Goal: Task Accomplishment & Management: Use online tool/utility

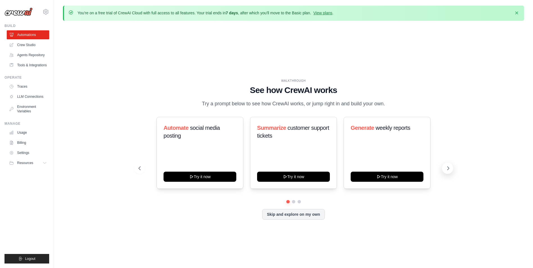
click at [448, 167] on icon at bounding box center [448, 169] width 6 height 6
click at [449, 167] on icon at bounding box center [448, 169] width 6 height 6
click at [449, 168] on icon at bounding box center [448, 169] width 6 height 6
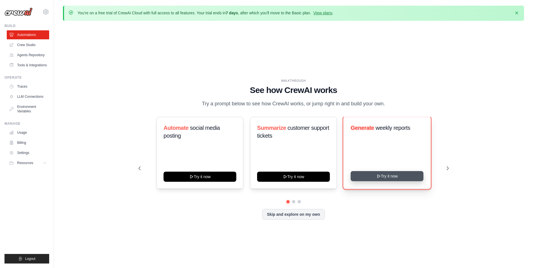
click at [401, 178] on button "Try it now" at bounding box center [387, 176] width 73 height 10
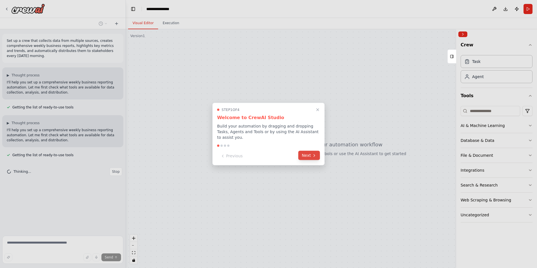
click at [308, 153] on button "Next" at bounding box center [309, 155] width 22 height 9
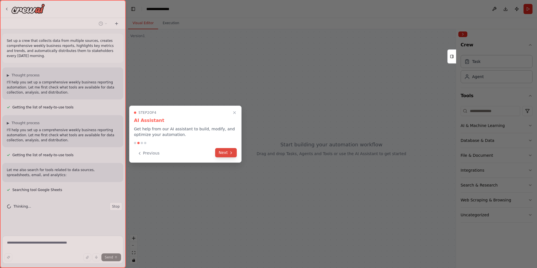
click at [229, 152] on button "Next" at bounding box center [226, 152] width 22 height 9
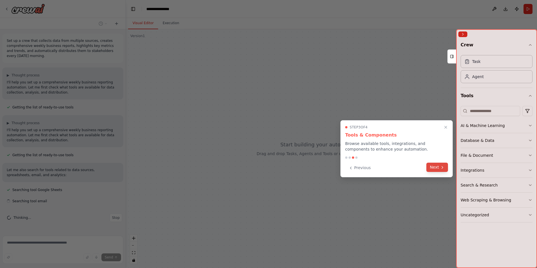
click at [440, 165] on button "Next" at bounding box center [438, 167] width 22 height 9
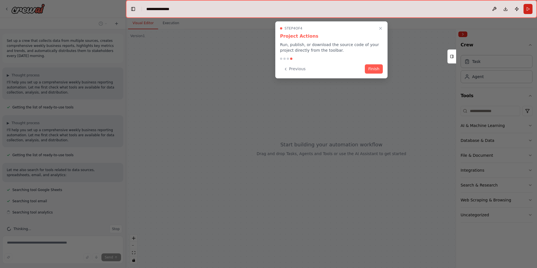
scroll to position [8, 0]
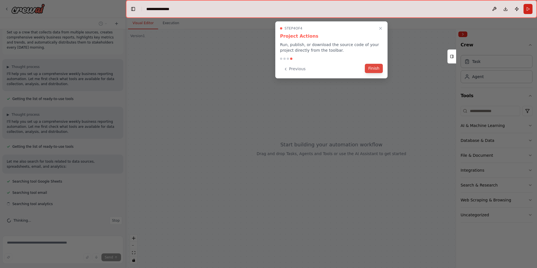
click at [378, 67] on button "Finish" at bounding box center [374, 68] width 18 height 9
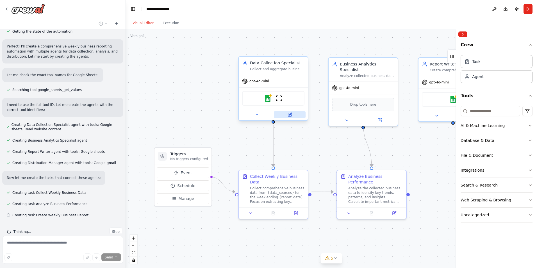
scroll to position [268, 0]
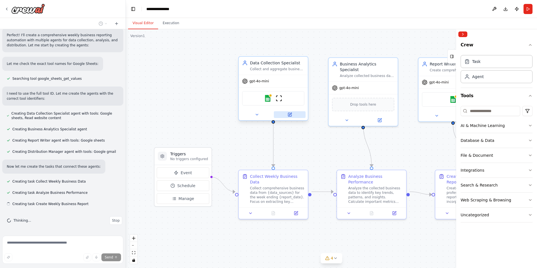
click at [291, 113] on icon at bounding box center [290, 114] width 3 height 3
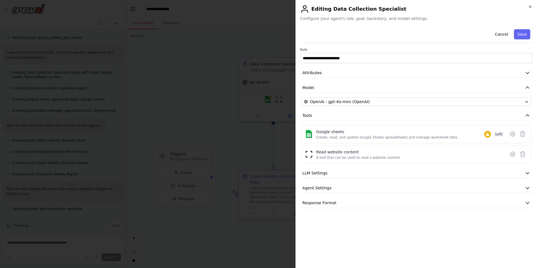
scroll to position [314, 0]
click at [512, 135] on icon at bounding box center [513, 134] width 2 height 2
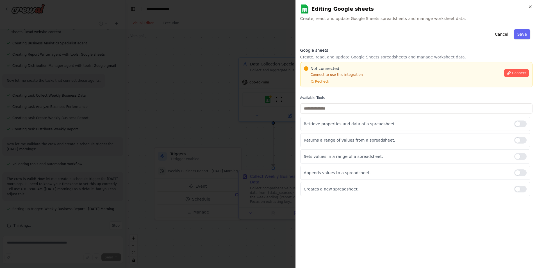
scroll to position [359, 0]
click at [513, 74] on button "Connect" at bounding box center [516, 73] width 25 height 8
click at [322, 81] on span "Recheck" at bounding box center [322, 81] width 14 height 4
click at [504, 35] on button "Cancel" at bounding box center [502, 34] width 20 height 10
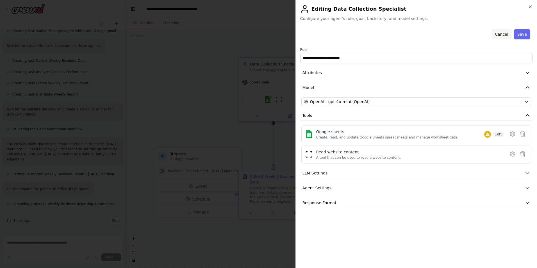
click at [502, 33] on button "Cancel" at bounding box center [502, 34] width 20 height 10
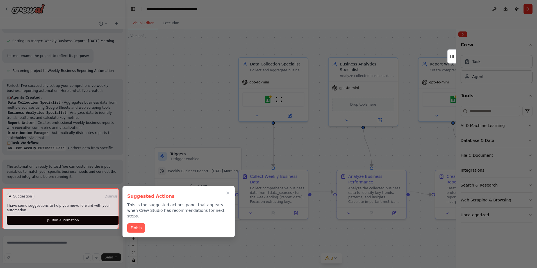
click at [137, 223] on button "Finish" at bounding box center [136, 227] width 18 height 9
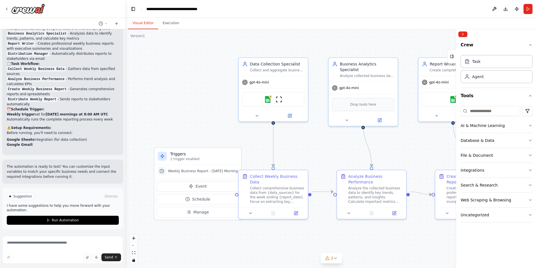
click at [69, 219] on span "Run Automation" at bounding box center [65, 220] width 27 height 4
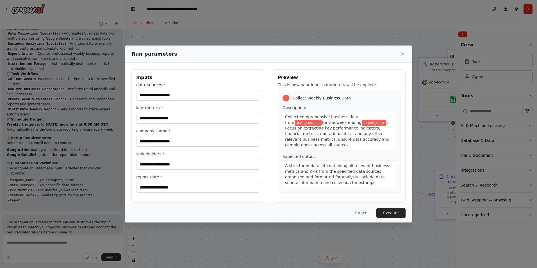
scroll to position [596, 0]
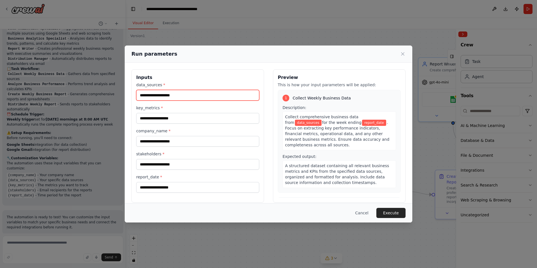
click at [184, 95] on input "data_sources *" at bounding box center [197, 95] width 123 height 11
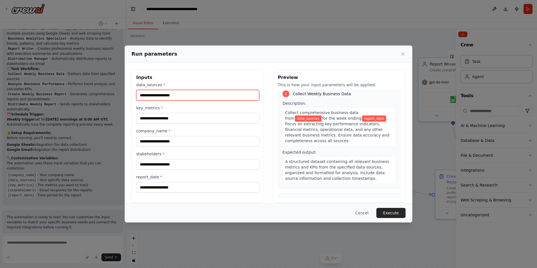
scroll to position [0, 0]
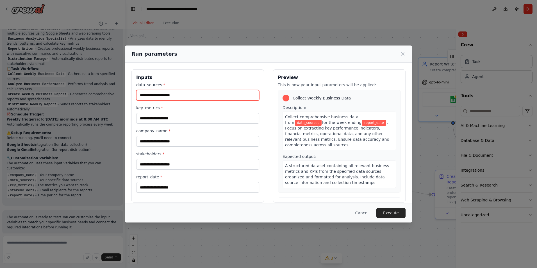
click at [178, 94] on input "data_sources *" at bounding box center [197, 95] width 123 height 11
click at [361, 211] on button "Cancel" at bounding box center [362, 213] width 22 height 10
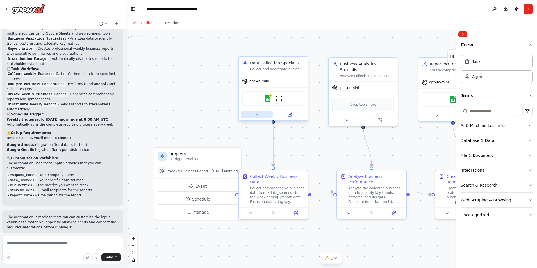
click at [258, 114] on icon at bounding box center [257, 114] width 4 height 4
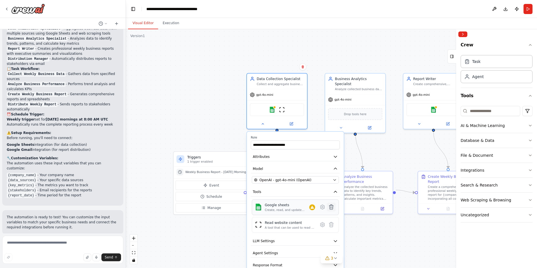
click at [331, 208] on icon at bounding box center [331, 207] width 4 height 5
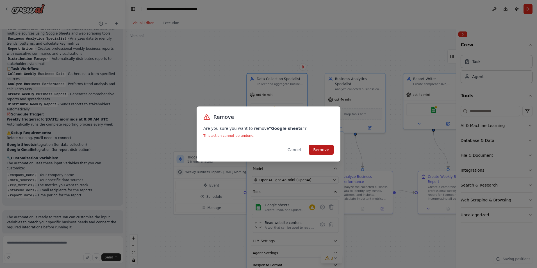
click at [318, 150] on button "Remove" at bounding box center [321, 150] width 25 height 10
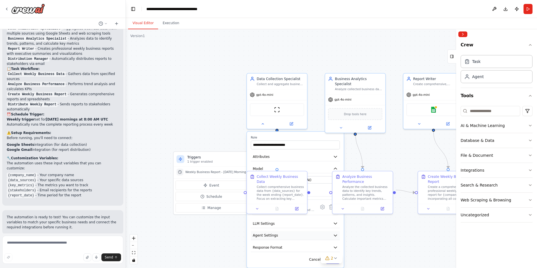
click at [311, 234] on button "Agent Settings" at bounding box center [295, 235] width 89 height 9
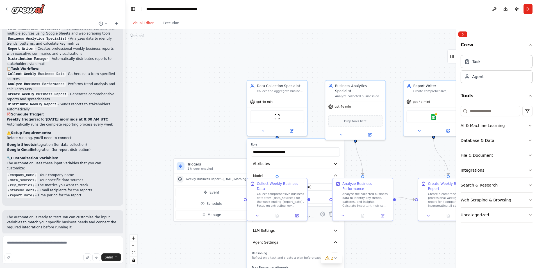
click at [315, 218] on div "A tool that can be used to read a website content." at bounding box center [290, 217] width 50 height 4
click at [304, 222] on div "Read website content A tool that can be used to read a website content." at bounding box center [295, 215] width 87 height 16
click at [259, 212] on button at bounding box center [257, 215] width 17 height 6
click at [341, 212] on button at bounding box center [343, 215] width 17 height 6
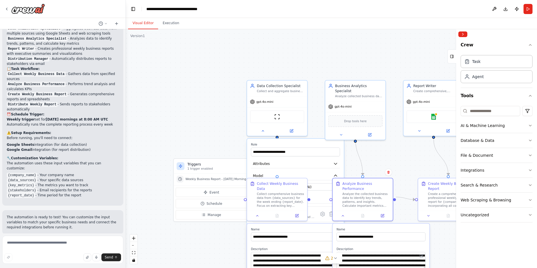
click at [384, 148] on div ".deletable-edge-delete-btn { width: 20px; height: 20px; border: 0px solid #ffff…" at bounding box center [331, 148] width 411 height 239
click at [280, 50] on div ".deletable-edge-delete-btn { width: 20px; height: 20px; border: 0px solid #ffff…" at bounding box center [331, 148] width 411 height 239
click at [6, 10] on icon at bounding box center [6, 9] width 4 height 4
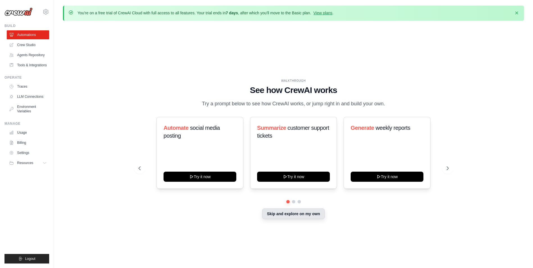
click at [316, 212] on button "Skip and explore on my own" at bounding box center [293, 214] width 63 height 11
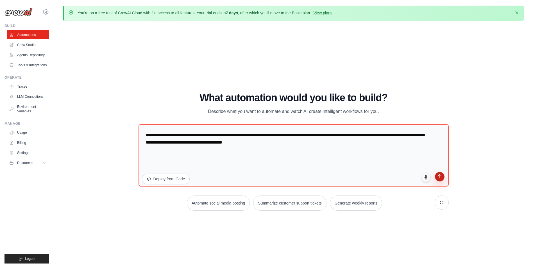
click at [441, 177] on icon "submit" at bounding box center [439, 176] width 5 height 5
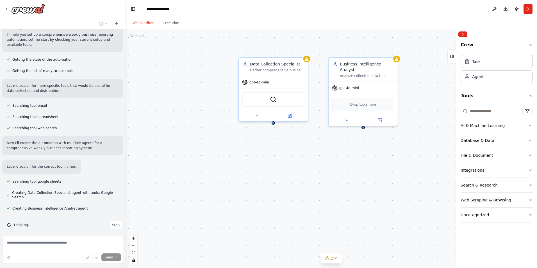
scroll to position [59, 0]
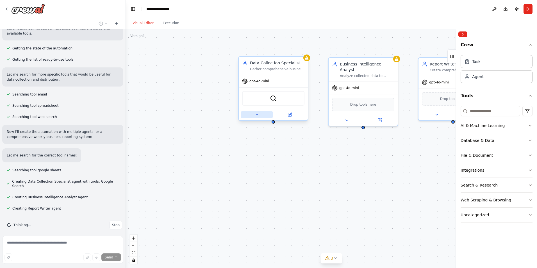
click at [255, 114] on icon at bounding box center [257, 114] width 4 height 4
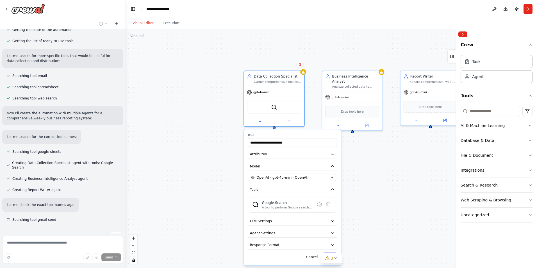
scroll to position [89, 0]
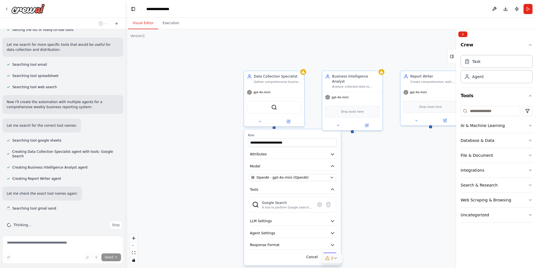
click at [336, 259] on icon at bounding box center [335, 258] width 2 height 1
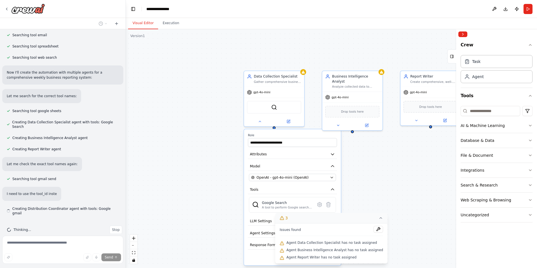
scroll to position [119, 0]
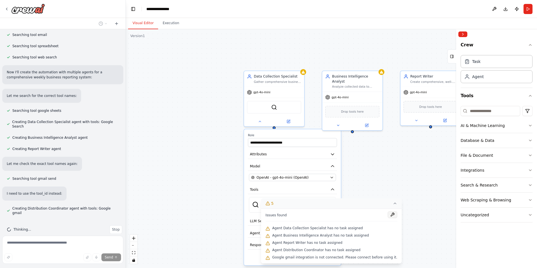
click at [388, 213] on button at bounding box center [393, 214] width 10 height 7
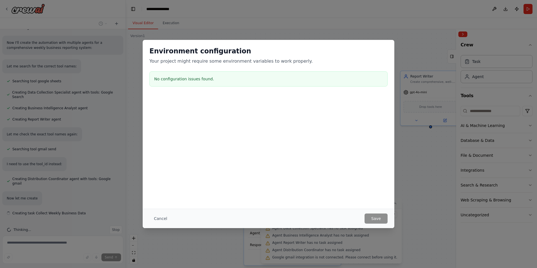
scroll to position [148, 0]
click at [154, 216] on button "Cancel" at bounding box center [161, 219] width 22 height 10
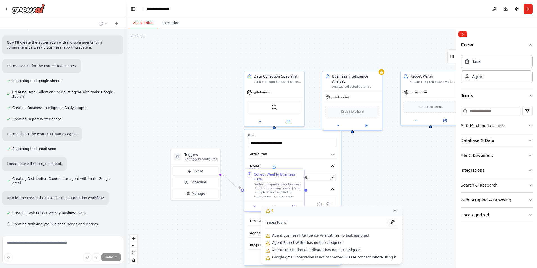
scroll to position [160, 0]
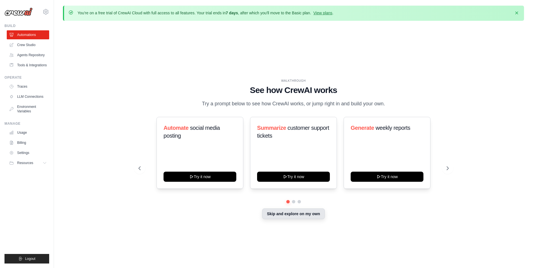
click at [279, 213] on button "Skip and explore on my own" at bounding box center [293, 214] width 63 height 11
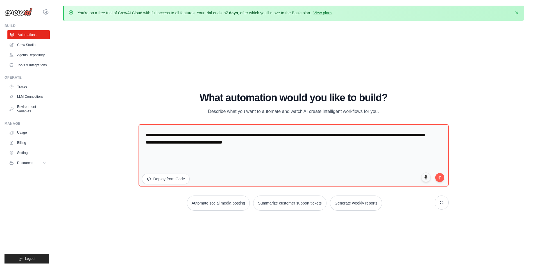
click at [20, 34] on link "Automations" at bounding box center [28, 34] width 42 height 9
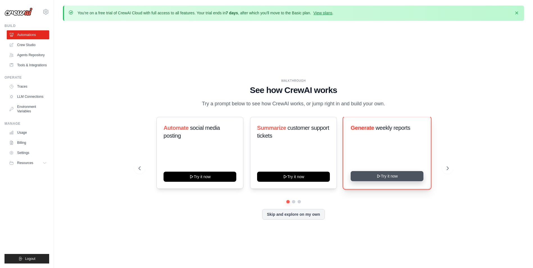
click at [382, 178] on button "Try it now" at bounding box center [387, 176] width 73 height 10
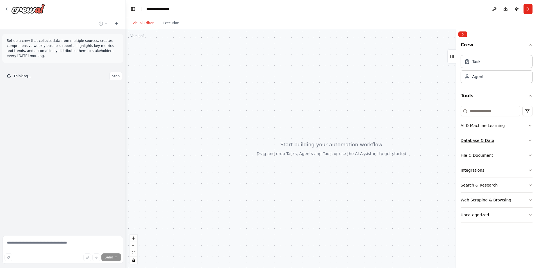
click at [530, 139] on icon "button" at bounding box center [530, 140] width 4 height 4
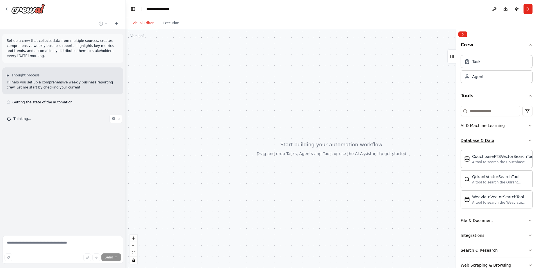
click at [530, 139] on div "Crew Task Agent Tools AI & Machine Learning Database & Data CouchbaseFTSVectorS…" at bounding box center [496, 153] width 81 height 229
click at [528, 141] on icon "button" at bounding box center [530, 140] width 4 height 4
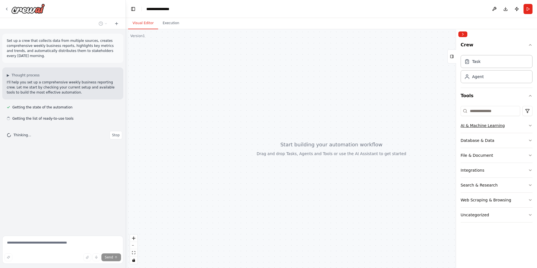
click at [529, 126] on icon "button" at bounding box center [530, 125] width 4 height 4
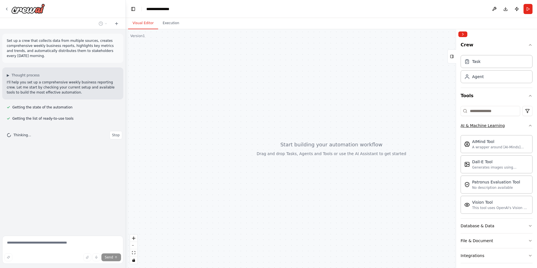
click at [529, 126] on div "Crew Task Agent Tools AI & Machine Learning AIMind Tool A wrapper around [AI-Mi…" at bounding box center [496, 153] width 81 height 229
click at [528, 126] on icon "button" at bounding box center [530, 125] width 4 height 4
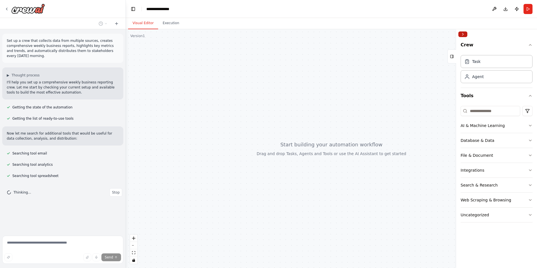
click at [465, 34] on button "Collapse right sidebar" at bounding box center [463, 34] width 9 height 6
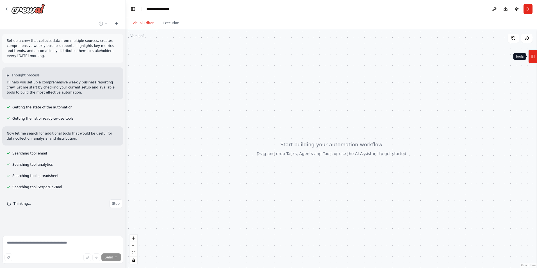
click at [533, 56] on icon at bounding box center [533, 56] width 4 height 9
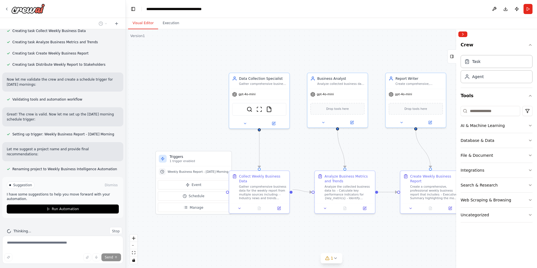
scroll to position [318, 0]
click at [82, 203] on button "Run Automation" at bounding box center [63, 207] width 112 height 9
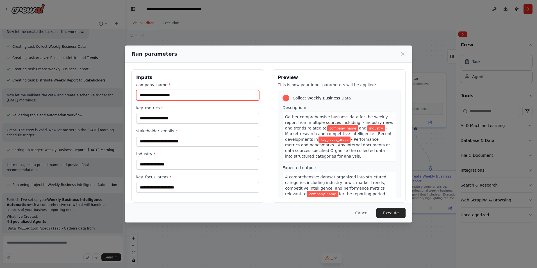
click at [181, 94] on input "company_name *" at bounding box center [197, 95] width 123 height 11
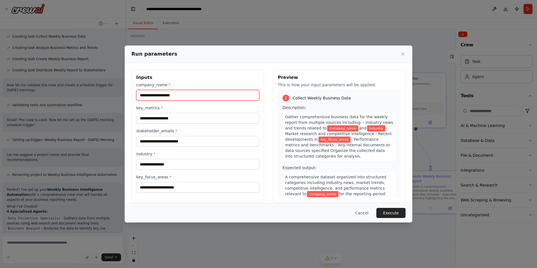
type input "**********"
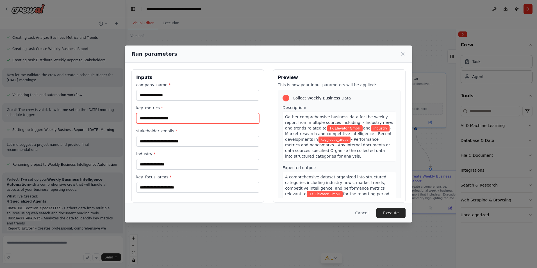
click at [166, 116] on input "key_metrics *" at bounding box center [197, 118] width 123 height 11
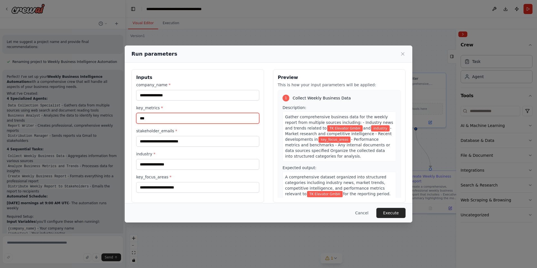
type input "***"
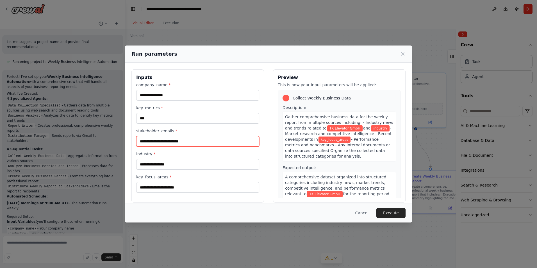
click at [181, 140] on input "stakeholder_emails *" at bounding box center [197, 141] width 123 height 11
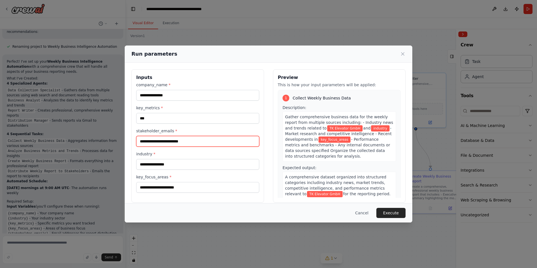
type input "**********"
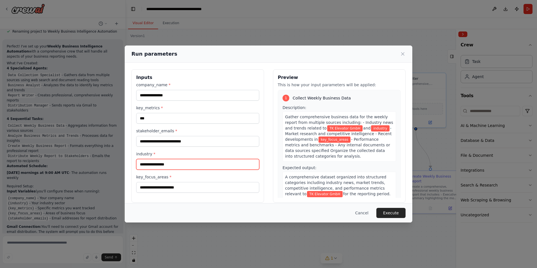
click at [163, 163] on input "industry *" at bounding box center [197, 164] width 123 height 11
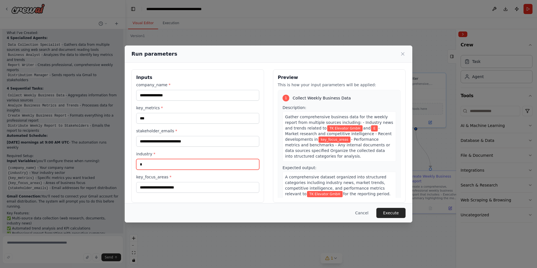
scroll to position [490, 0]
type input "********"
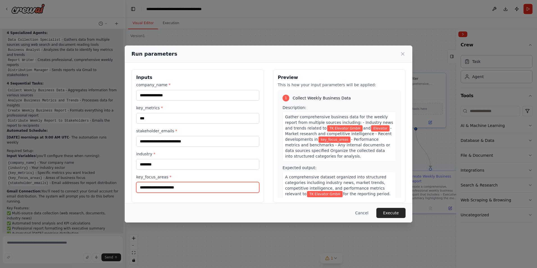
click at [181, 185] on input "key_focus_areas *" at bounding box center [197, 187] width 123 height 11
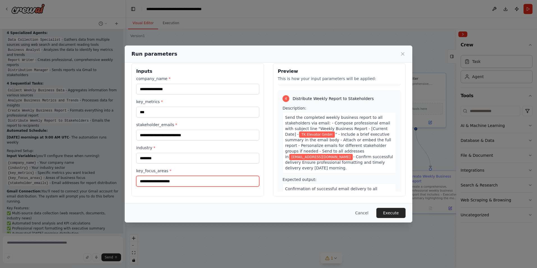
scroll to position [373, 0]
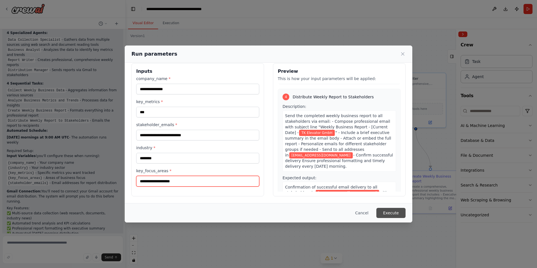
type input "**********"
click at [395, 213] on button "Execute" at bounding box center [391, 213] width 29 height 10
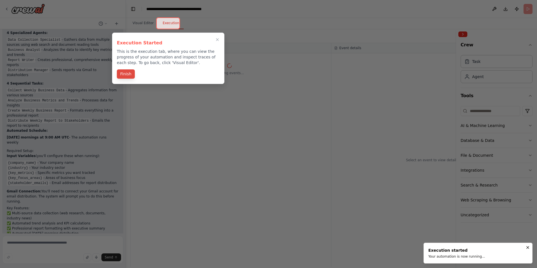
click at [130, 71] on button "Finish" at bounding box center [126, 73] width 18 height 9
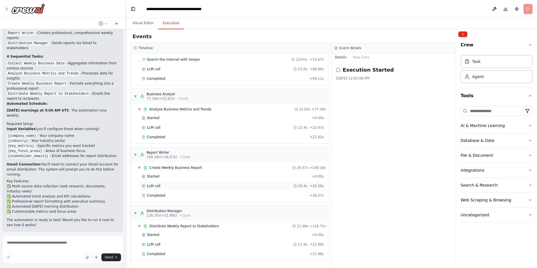
scroll to position [536, 0]
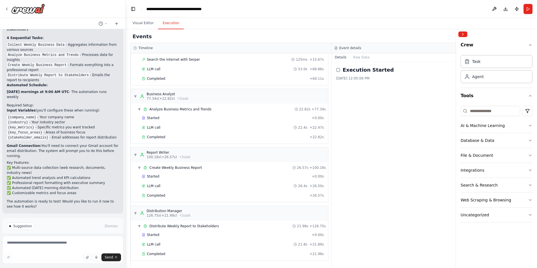
click at [80, 246] on button "Improve automation" at bounding box center [63, 250] width 112 height 9
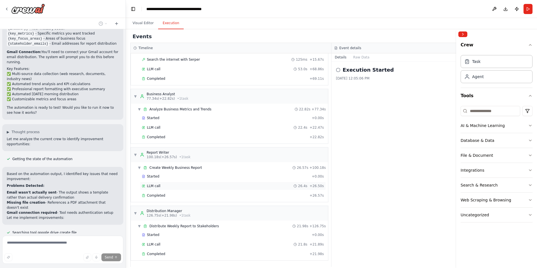
scroll to position [641, 0]
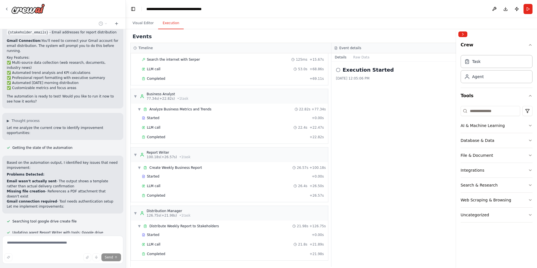
click at [114, 258] on span "Stop" at bounding box center [116, 260] width 8 height 4
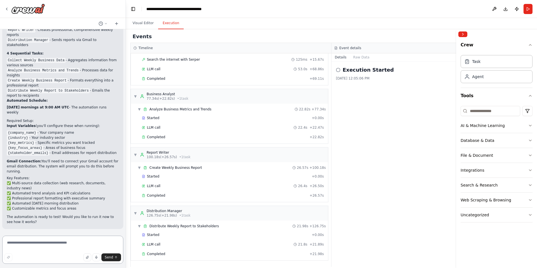
scroll to position [490, 0]
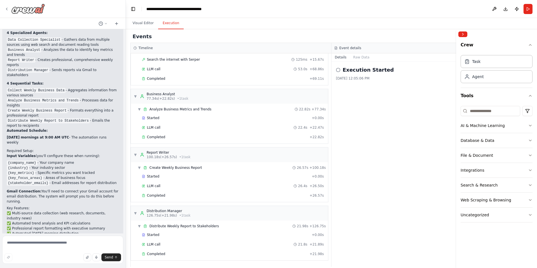
click at [6, 10] on icon at bounding box center [6, 9] width 4 height 4
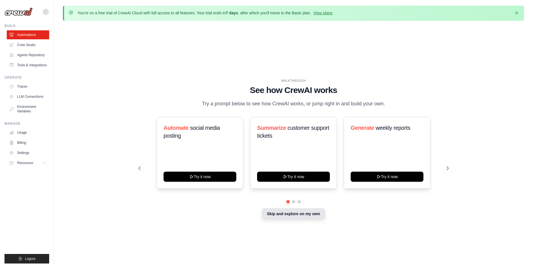
click at [301, 216] on button "Skip and explore on my own" at bounding box center [293, 214] width 63 height 11
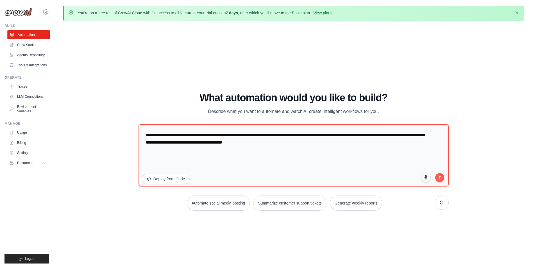
click at [29, 35] on link "Automations" at bounding box center [28, 34] width 42 height 9
